Goal: Task Accomplishment & Management: Use online tool/utility

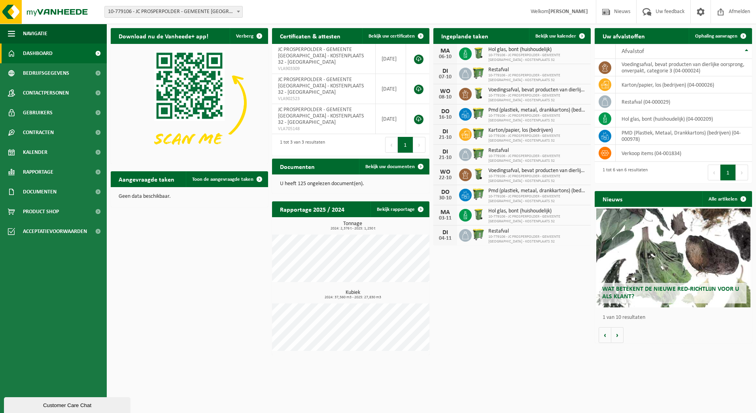
click at [202, 15] on span "10-779106 - JC PROSPERPOLDER - GEMEENTE [GEOGRAPHIC_DATA] - KOSTENPLAATS 32 - […" at bounding box center [174, 11] width 138 height 11
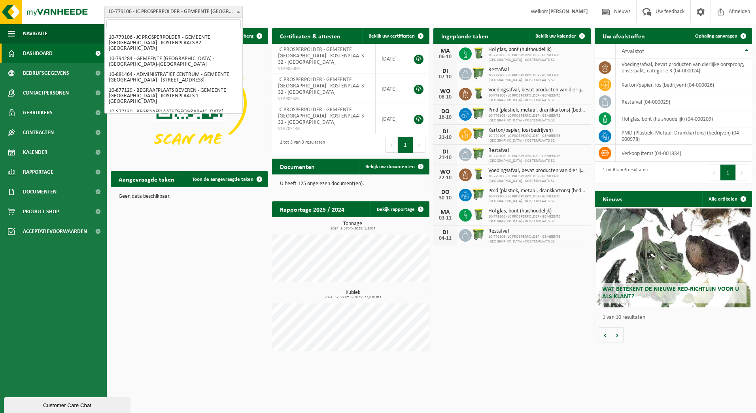
scroll to position [422, 0]
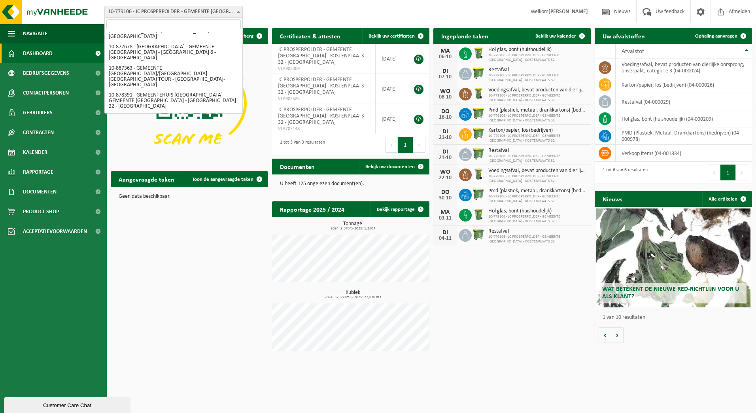
select select "108139"
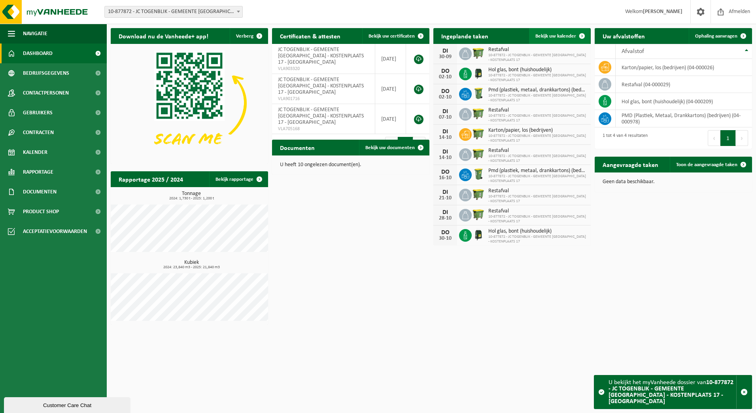
click at [559, 39] on span "Bekijk uw kalender" at bounding box center [555, 36] width 41 height 5
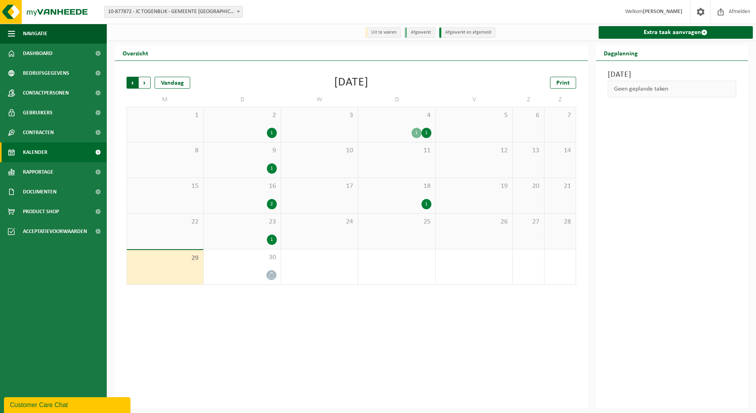
click at [146, 86] on span "Volgende" at bounding box center [145, 83] width 12 height 12
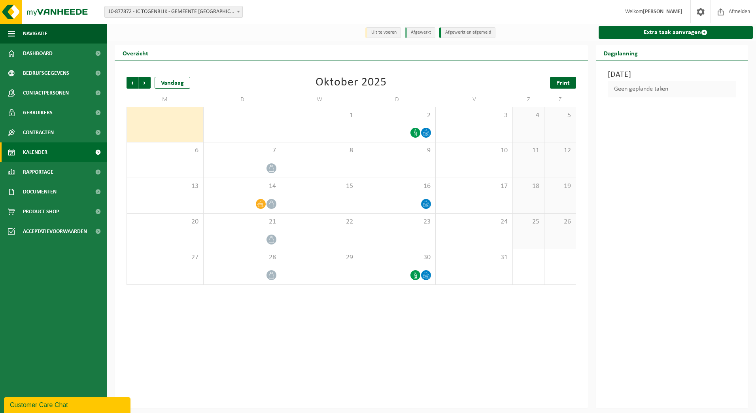
click at [565, 84] on span "Print" at bounding box center [562, 83] width 13 height 6
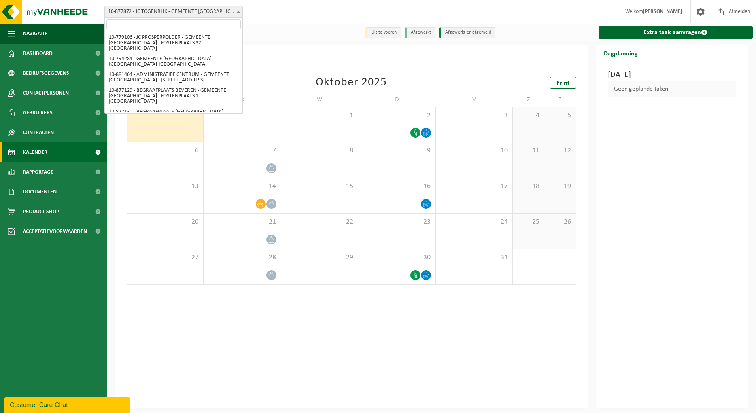
click at [191, 7] on span "10-877872 - JC TOGENBLIK - GEMEENTE [GEOGRAPHIC_DATA] - KOSTENPLAATS 17 - [GEOG…" at bounding box center [174, 11] width 138 height 11
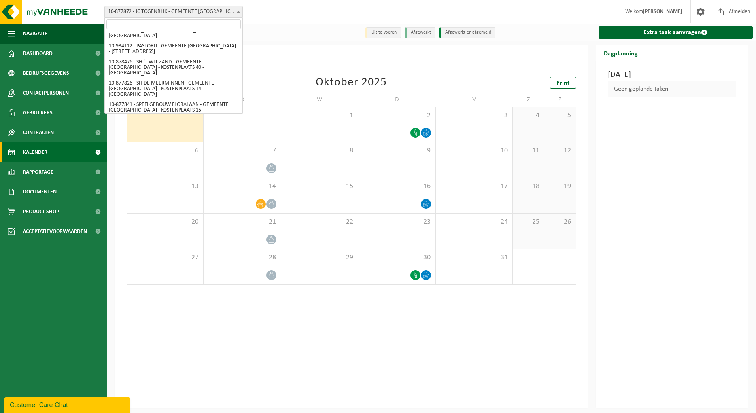
select select "108464"
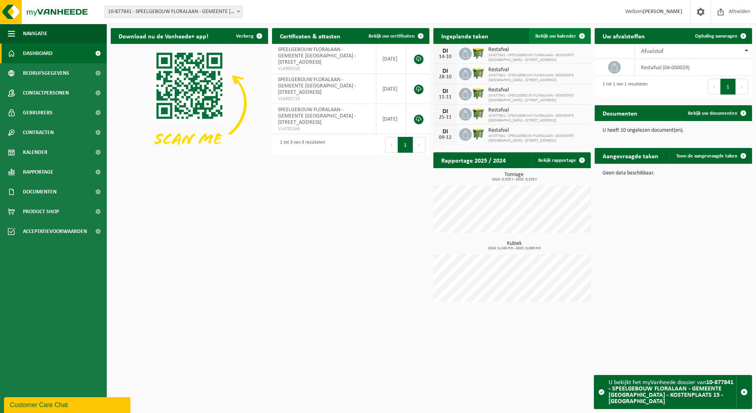
click at [560, 40] on link "Bekijk uw kalender" at bounding box center [559, 36] width 61 height 16
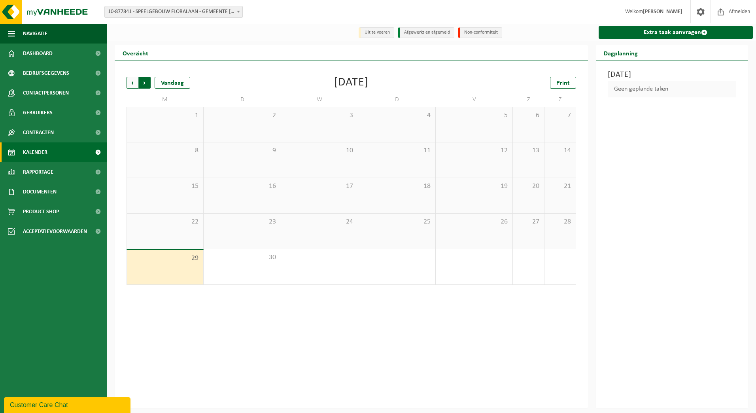
click at [129, 82] on span "Vorige" at bounding box center [133, 83] width 12 height 12
click at [142, 85] on span "Volgende" at bounding box center [145, 83] width 12 height 12
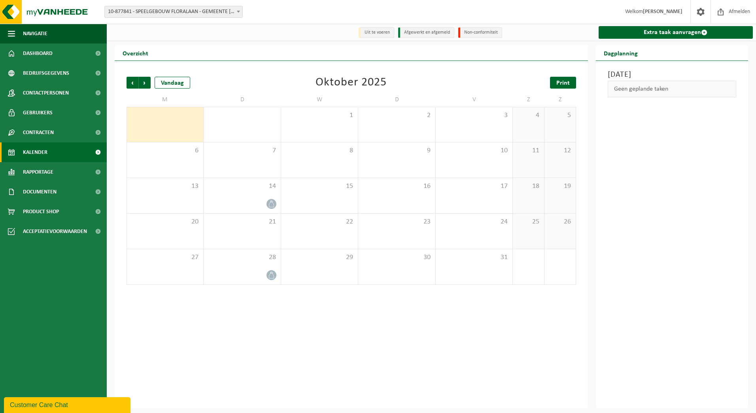
click at [563, 86] on span "Print" at bounding box center [562, 83] width 13 height 6
click at [147, 83] on span "Volgende" at bounding box center [145, 83] width 12 height 12
click at [557, 83] on span "Print" at bounding box center [562, 83] width 13 height 6
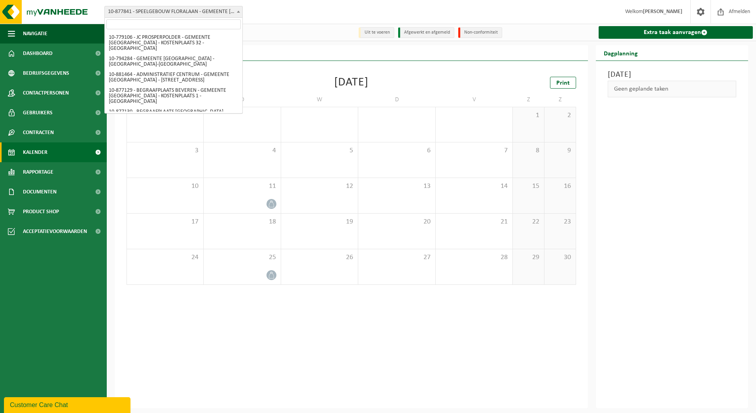
click at [193, 12] on span "10-877841 - SPEELGEBOUW FLORALAAN - GEMEENTE [GEOGRAPHIC_DATA] - KOSTENPLAATS 1…" at bounding box center [174, 11] width 138 height 11
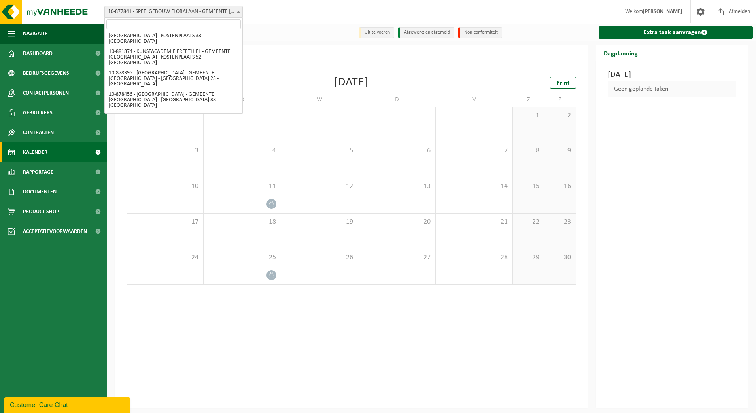
select select "136024"
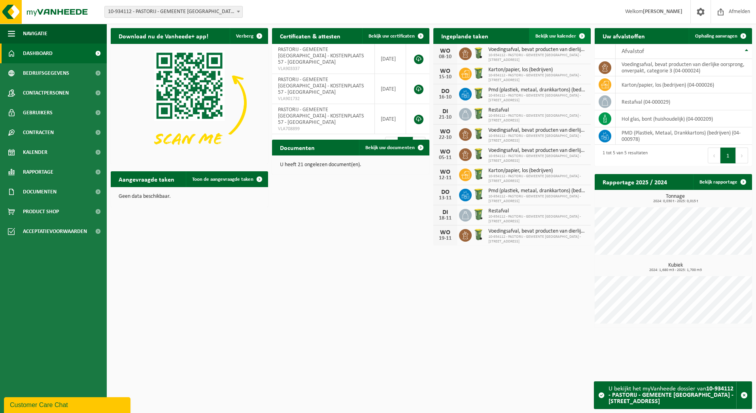
click at [573, 34] on span "Bekijk uw kalender" at bounding box center [555, 36] width 41 height 5
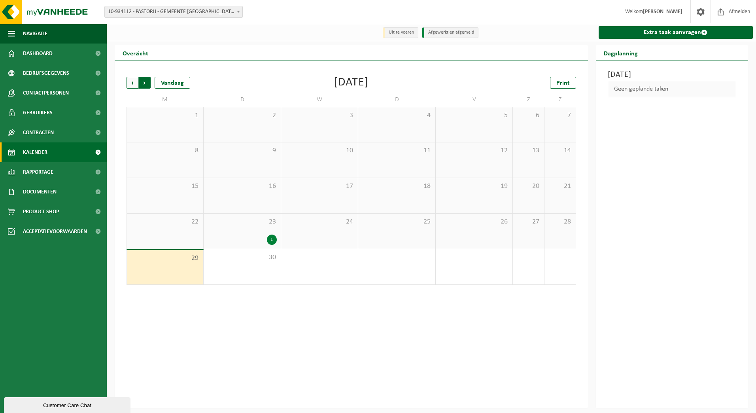
click at [138, 80] on span "Vorige" at bounding box center [133, 83] width 12 height 12
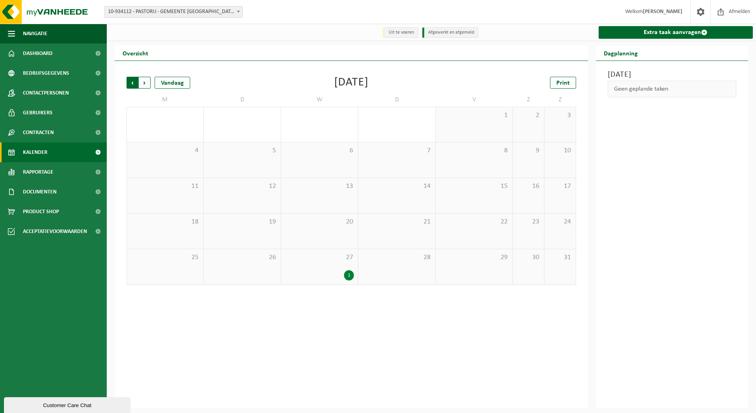
click at [143, 85] on span "Volgende" at bounding box center [145, 83] width 12 height 12
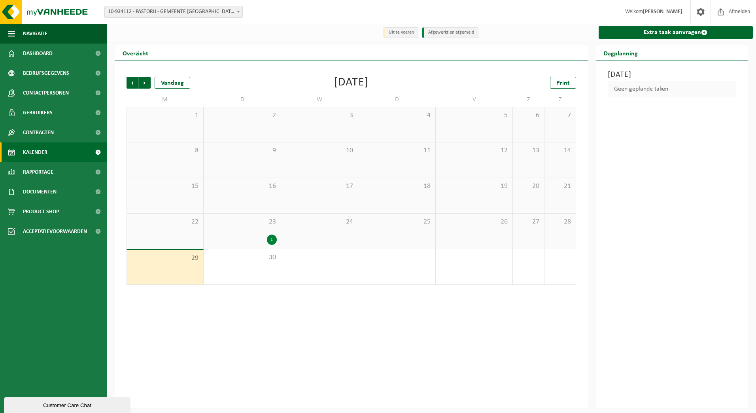
click at [143, 85] on span "Volgende" at bounding box center [145, 83] width 12 height 12
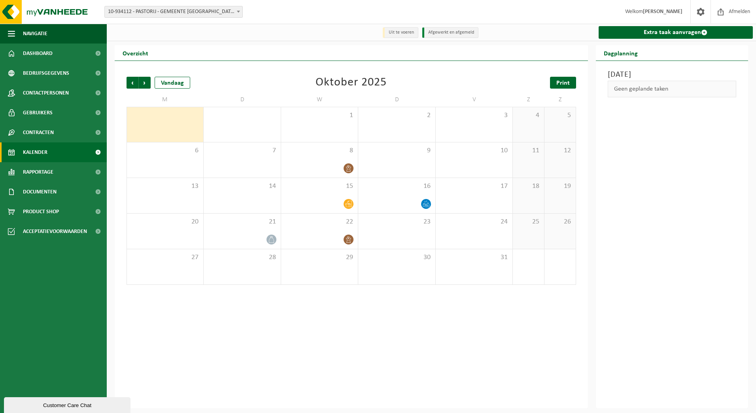
click at [563, 85] on span "Print" at bounding box center [562, 83] width 13 height 6
click at [141, 83] on span "Volgende" at bounding box center [145, 83] width 12 height 12
click at [570, 87] on link "Print" at bounding box center [563, 83] width 26 height 12
